Goal: Information Seeking & Learning: Learn about a topic

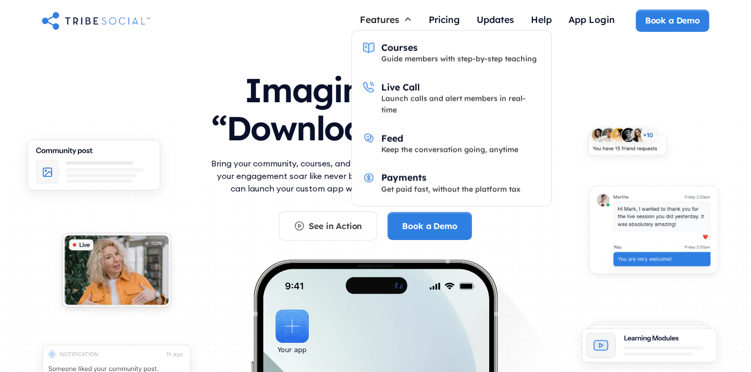
click at [397, 23] on div "Features" at bounding box center [380, 19] width 40 height 11
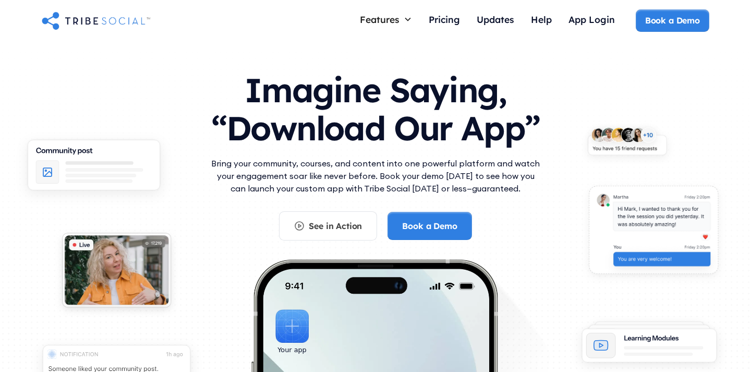
click at [397, 23] on div "Features" at bounding box center [380, 19] width 40 height 11
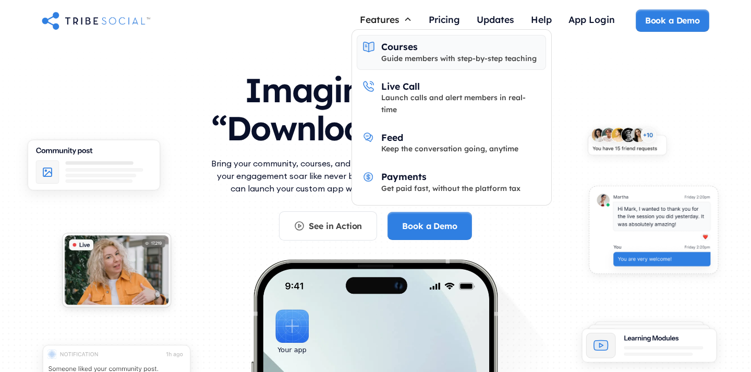
click at [406, 51] on div "Courses" at bounding box center [399, 46] width 36 height 11
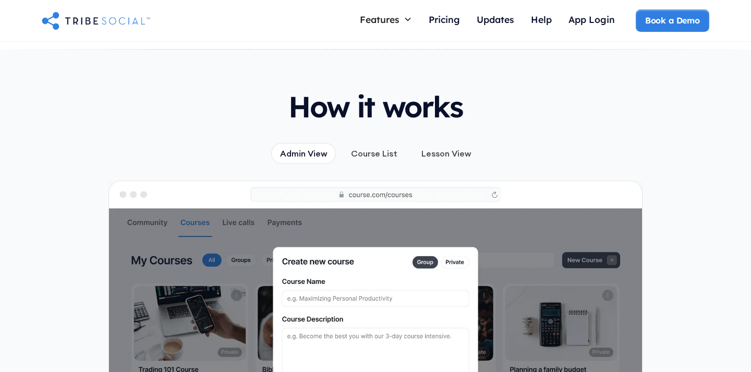
scroll to position [917, 0]
